Goal: Transaction & Acquisition: Download file/media

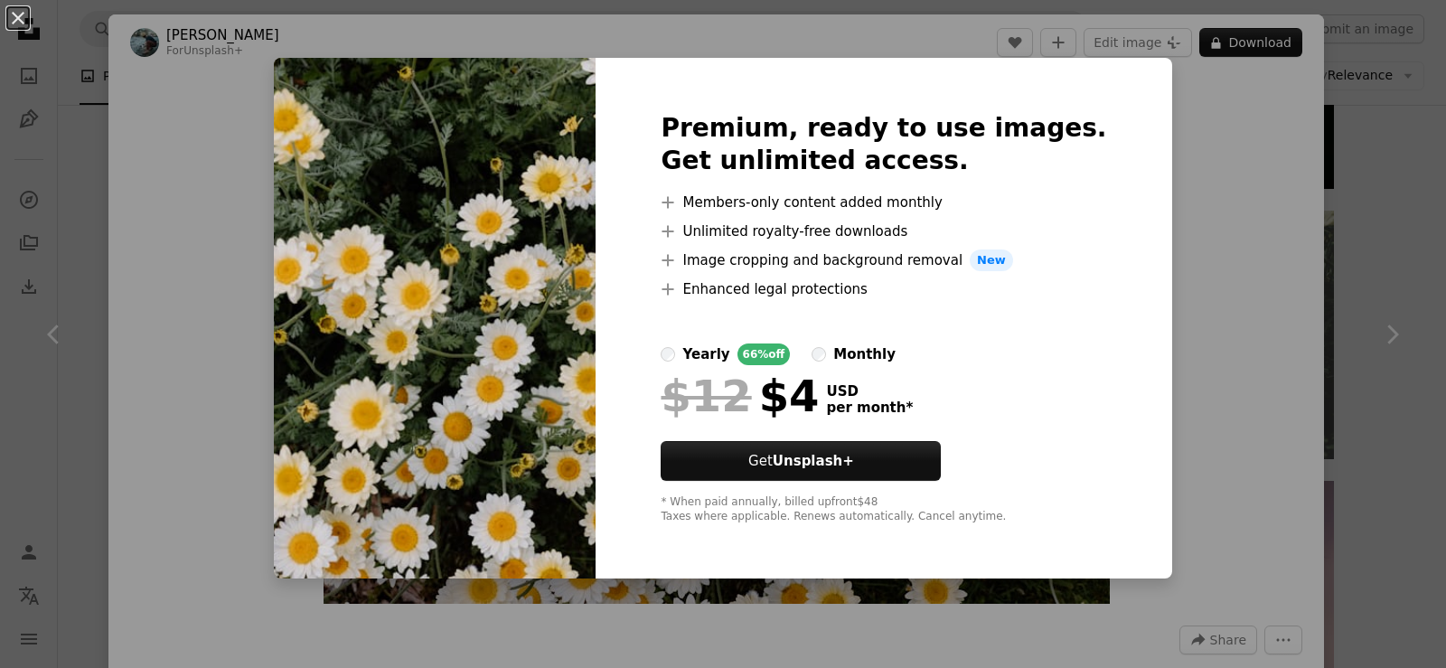
scroll to position [2983, 0]
click at [1187, 206] on div "An X shape Premium, ready to use images. Get unlimited access. A plus sign Memb…" at bounding box center [723, 334] width 1446 height 668
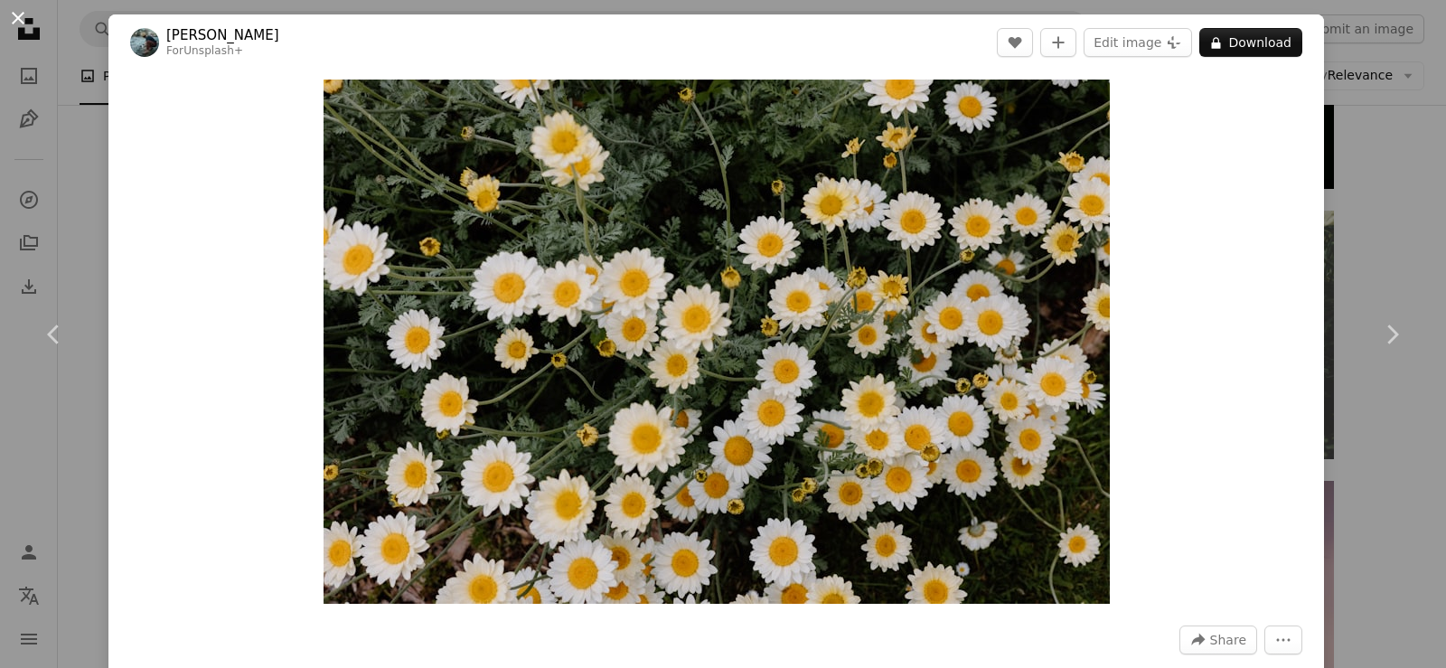
click at [22, 16] on button "An X shape" at bounding box center [18, 18] width 22 height 22
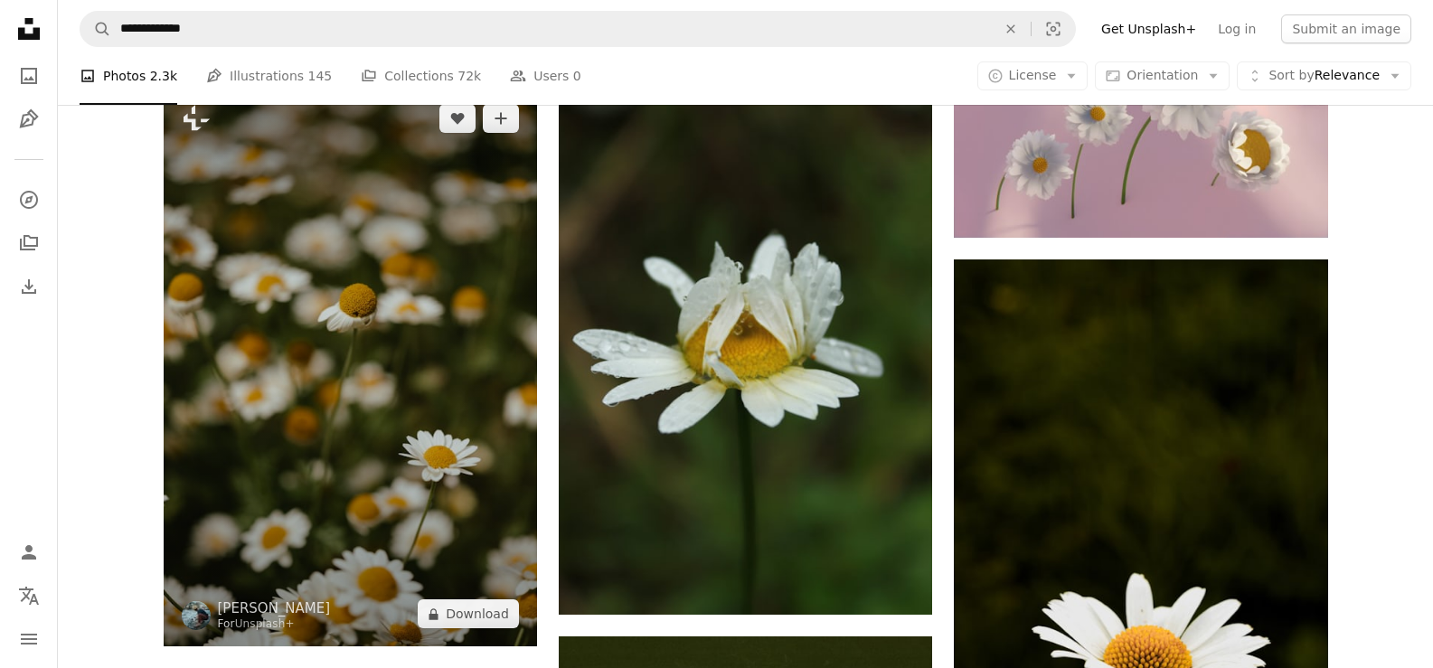
scroll to position [3435, 0]
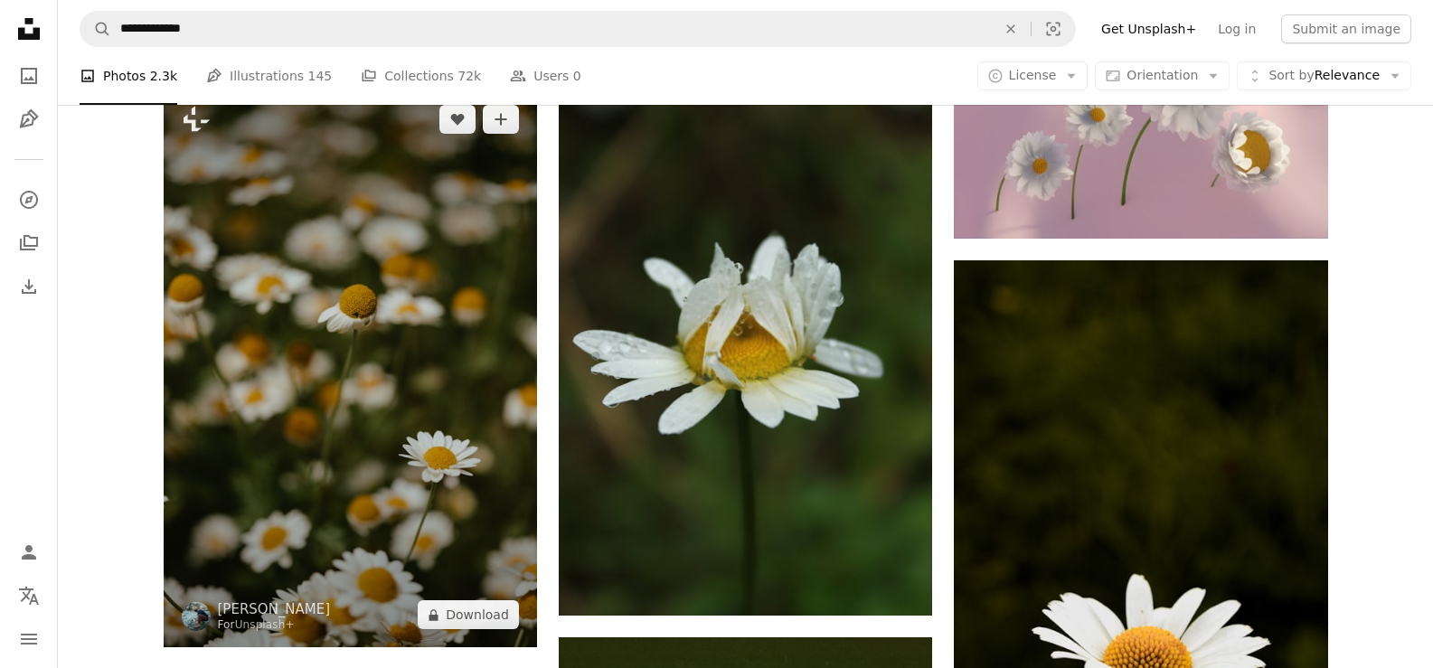
click at [299, 376] on img at bounding box center [350, 367] width 373 height 560
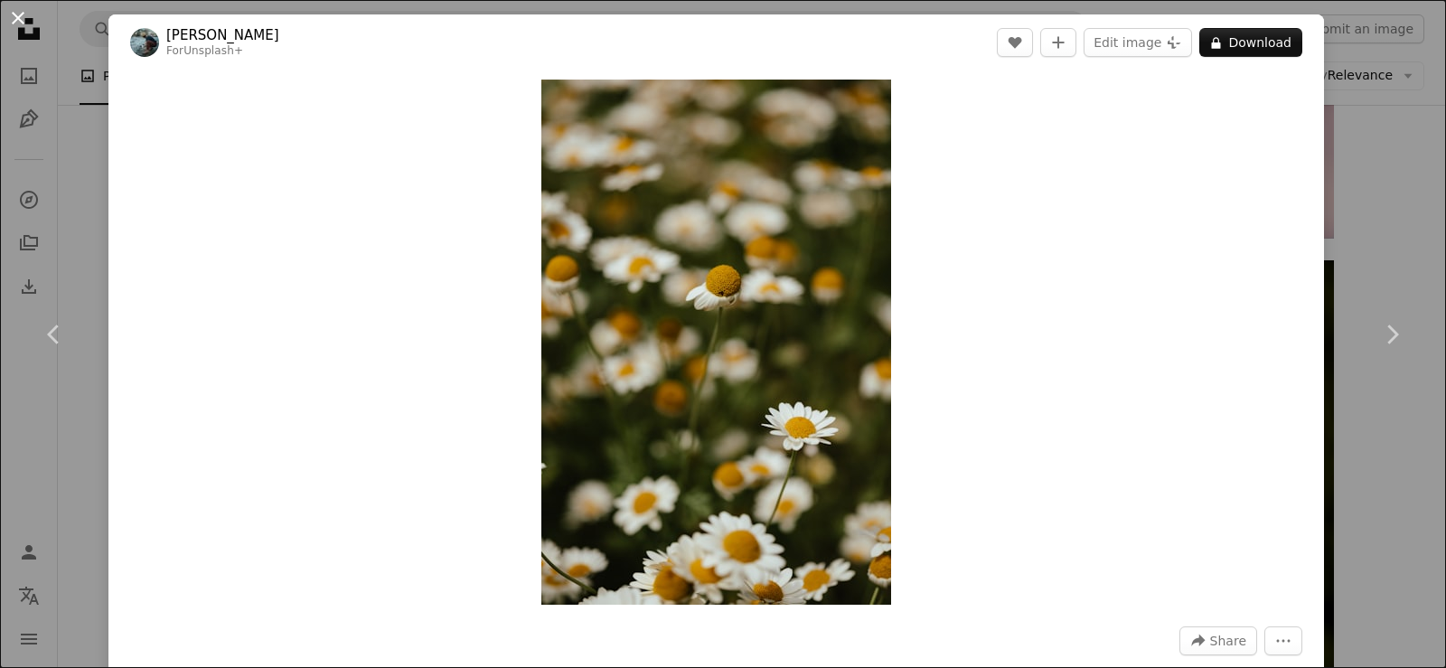
click at [25, 18] on button "An X shape" at bounding box center [18, 18] width 22 height 22
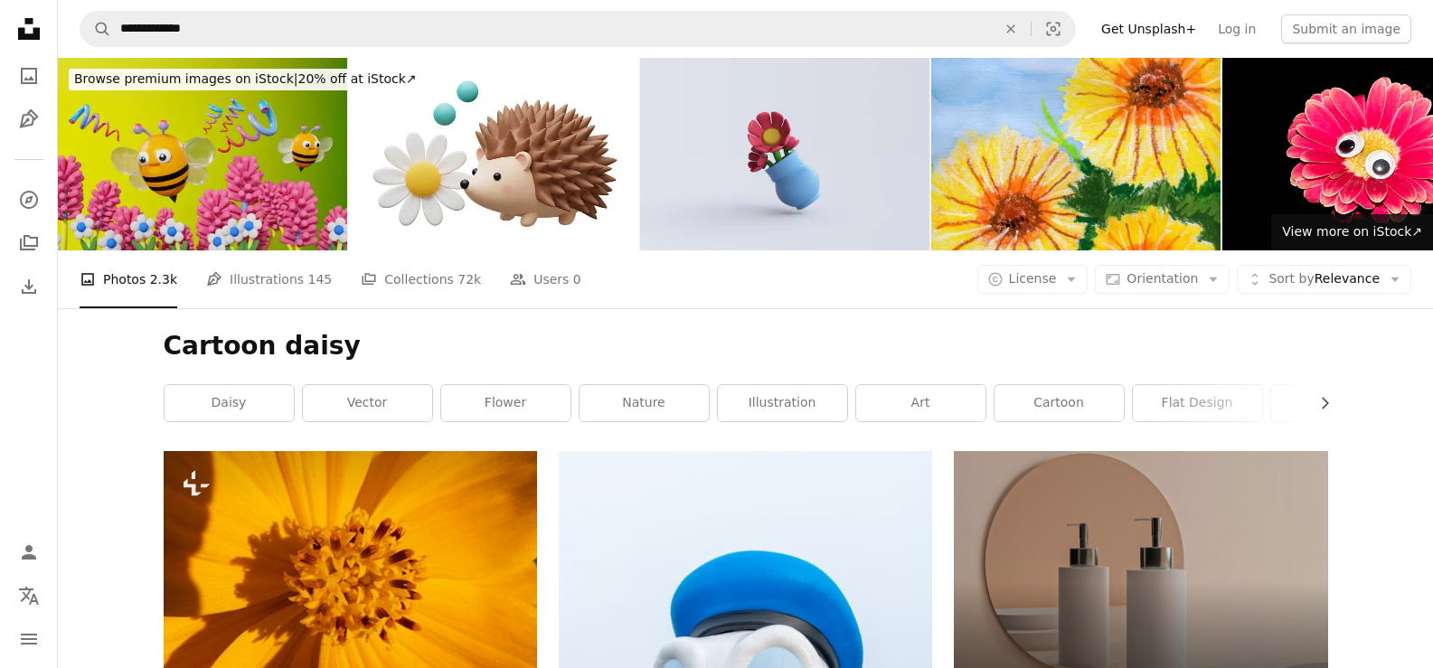
click at [175, 169] on img at bounding box center [202, 154] width 289 height 193
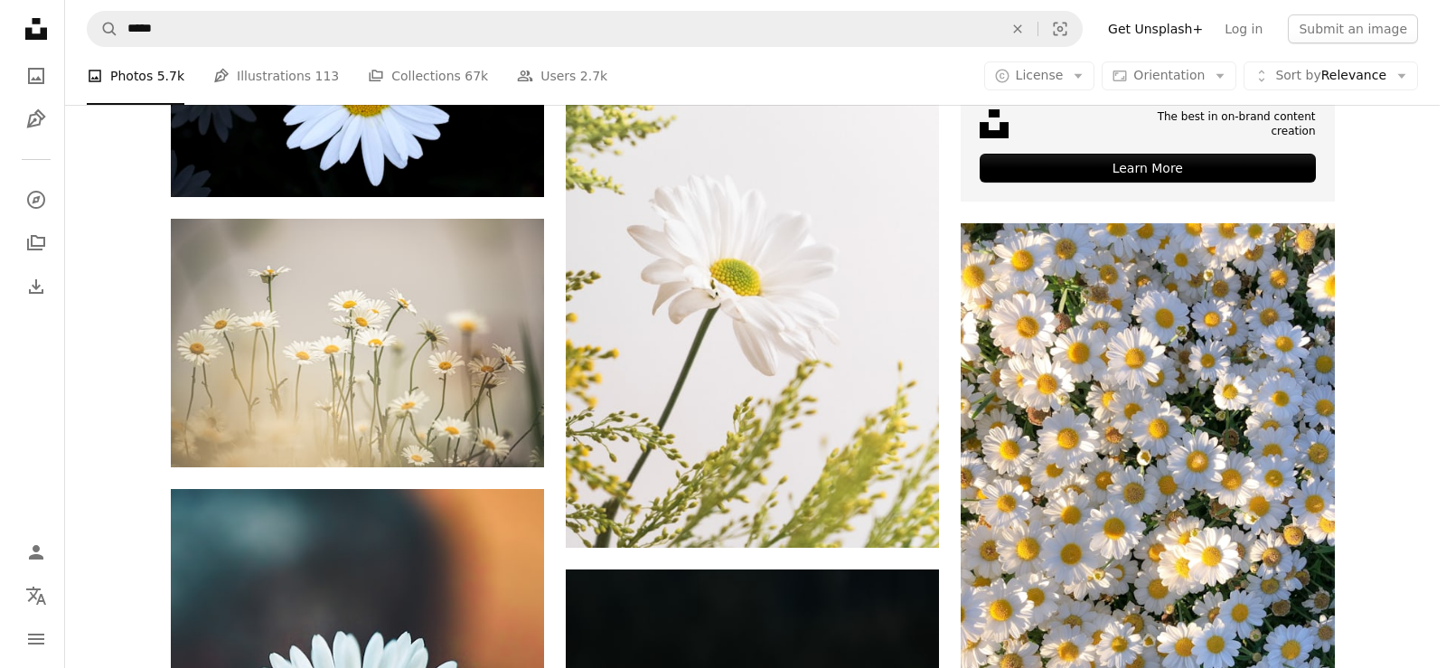
scroll to position [904, 0]
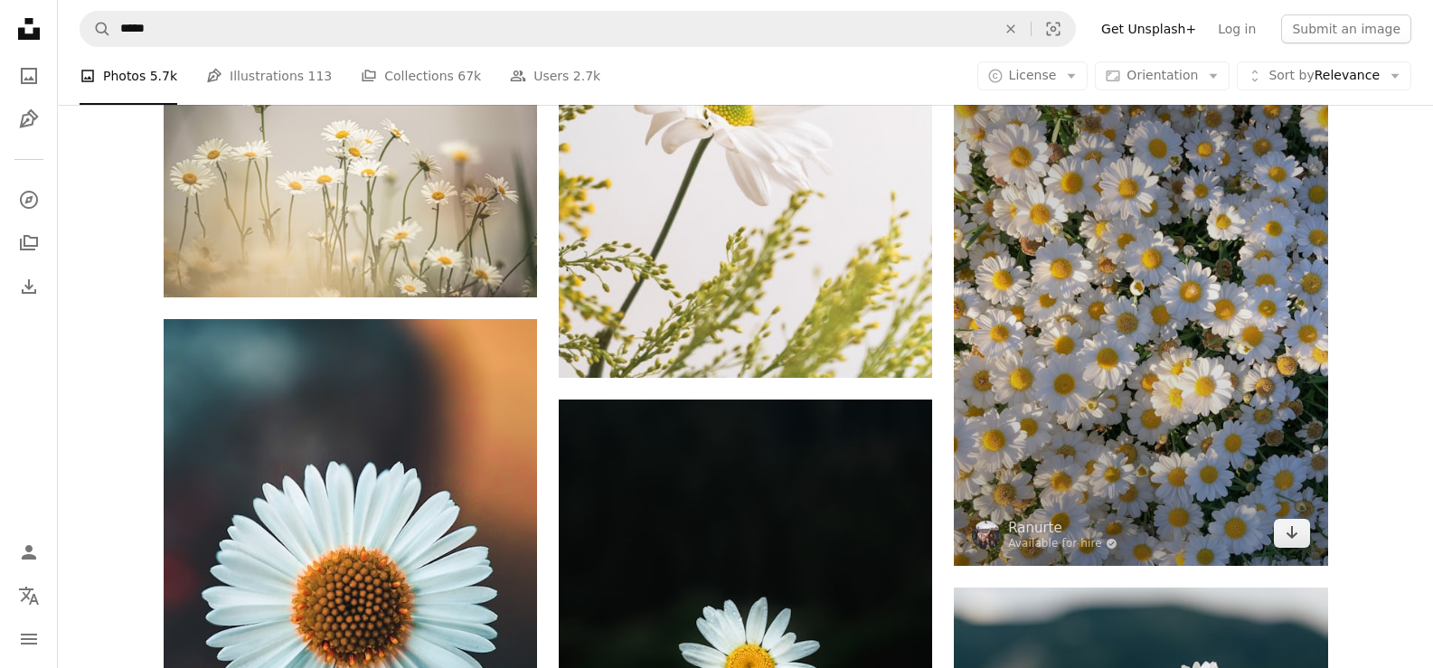
click at [1125, 331] on img at bounding box center [1140, 309] width 373 height 512
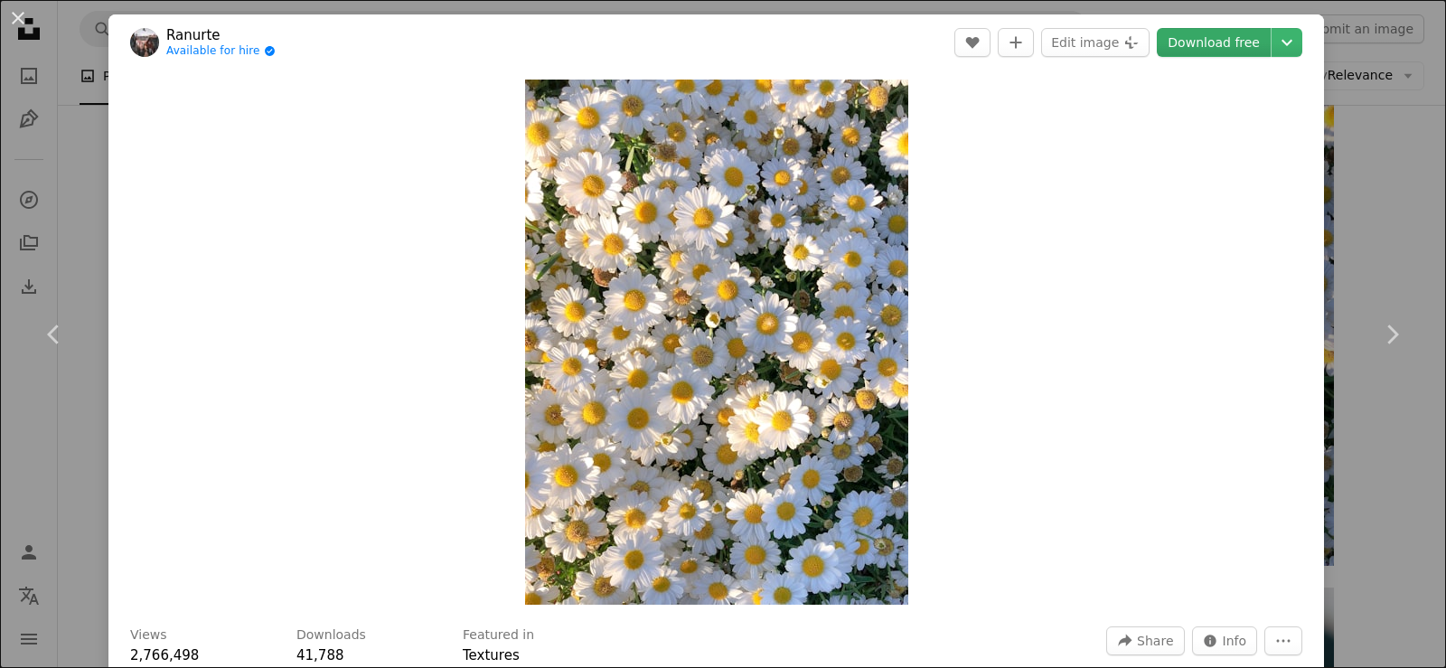
click at [1185, 41] on link "Download free" at bounding box center [1214, 42] width 114 height 29
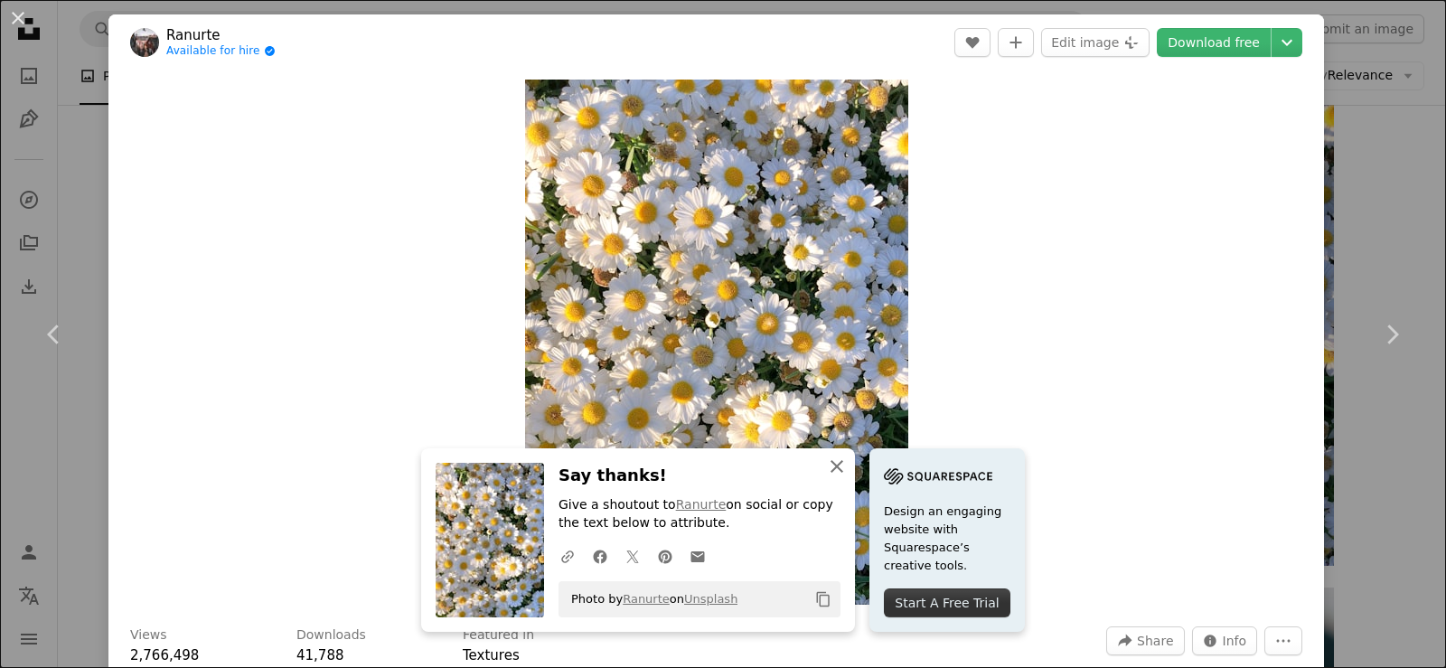
click at [833, 463] on icon "button" at bounding box center [837, 466] width 13 height 13
